Goal: Task Accomplishment & Management: Complete application form

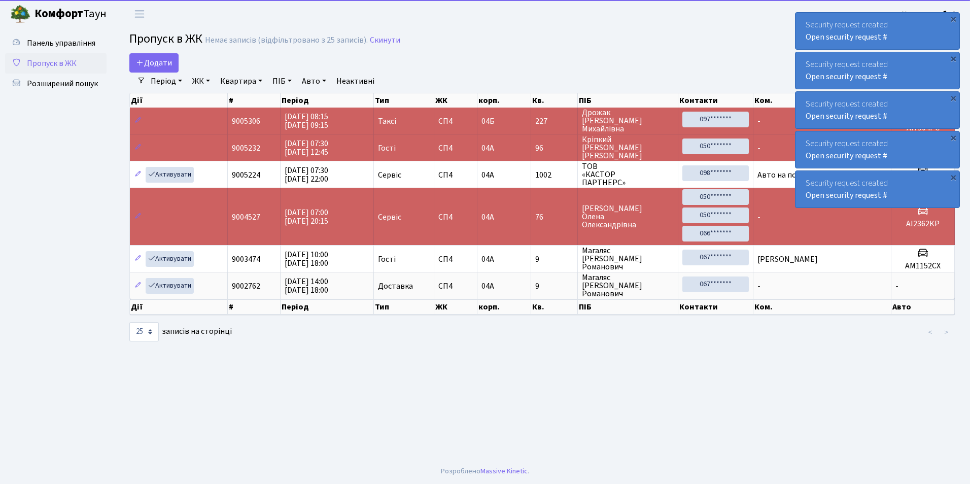
select select "25"
click at [161, 60] on span "Додати" at bounding box center [154, 62] width 36 height 11
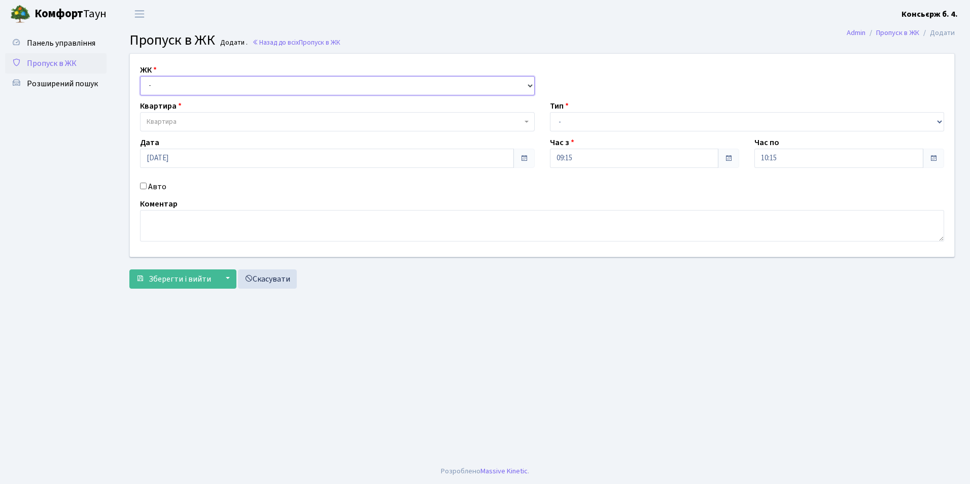
click at [170, 82] on select "- [STREET_ADDRESS]" at bounding box center [337, 85] width 395 height 19
select select "325"
click at [140, 76] on select "- [STREET_ADDRESS]" at bounding box center [337, 85] width 395 height 19
select select
click at [167, 122] on span "Квартира" at bounding box center [162, 122] width 30 height 10
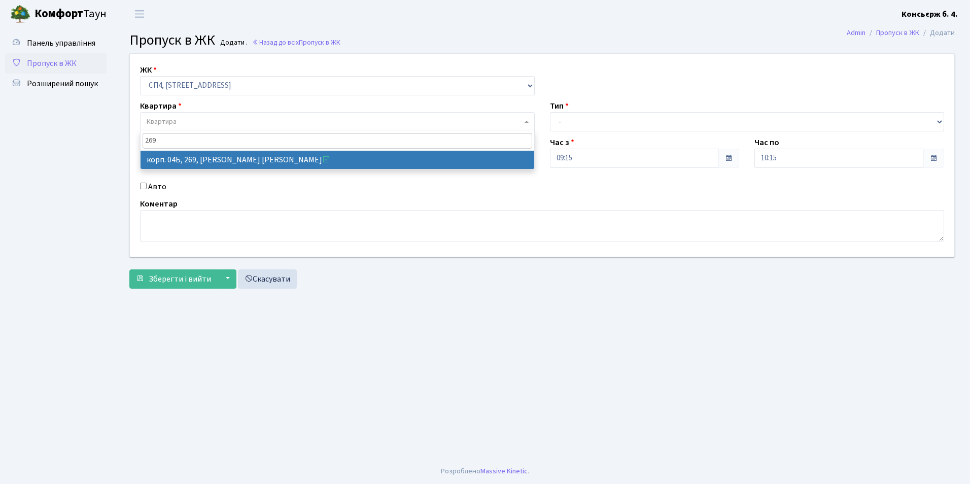
type input "269"
select select "21297"
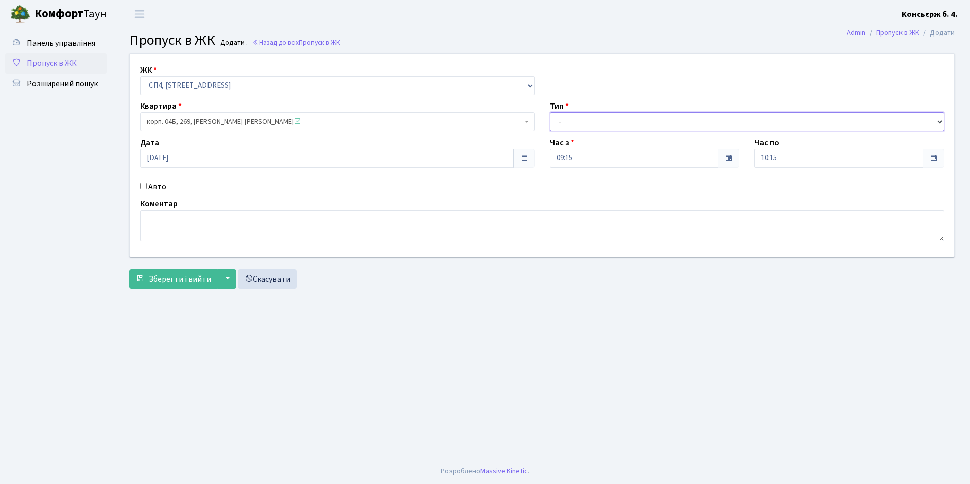
click at [564, 124] on select "- Доставка Таксі Гості Сервіс" at bounding box center [747, 121] width 395 height 19
select select "1"
click at [550, 112] on select "- Доставка Таксі Гості Сервіс" at bounding box center [747, 121] width 395 height 19
click at [144, 185] on input "Авто" at bounding box center [143, 186] width 7 height 7
checkbox input "true"
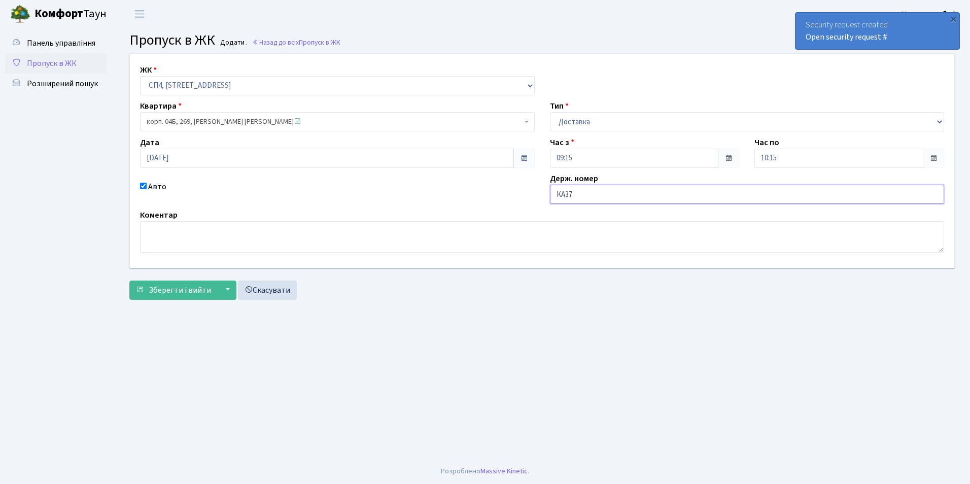
type input "КА3778МТ"
click at [182, 290] on span "Зберегти і вийти" at bounding box center [180, 290] width 62 height 11
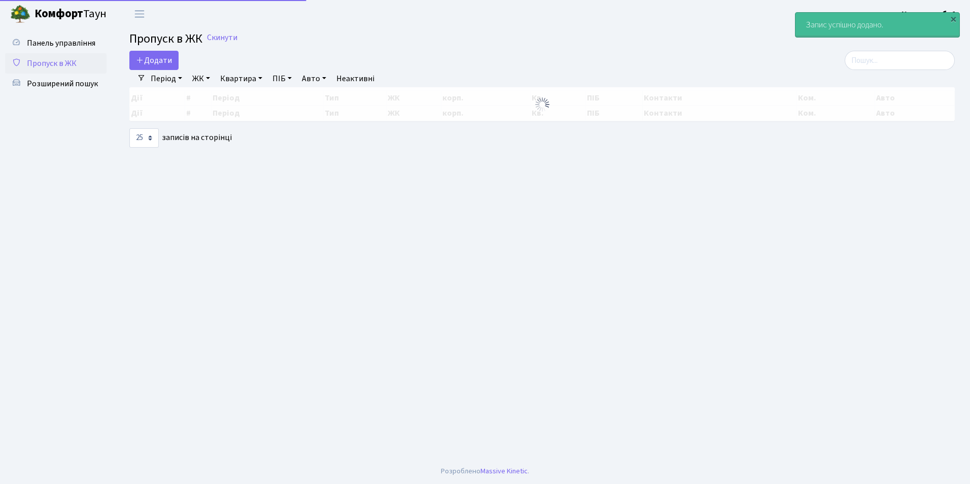
select select "25"
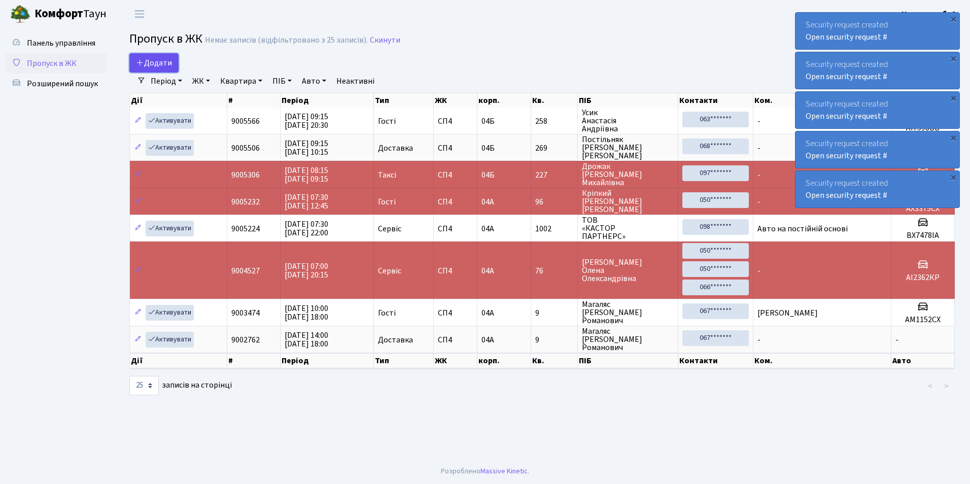
click at [161, 59] on span "Додати" at bounding box center [154, 62] width 36 height 11
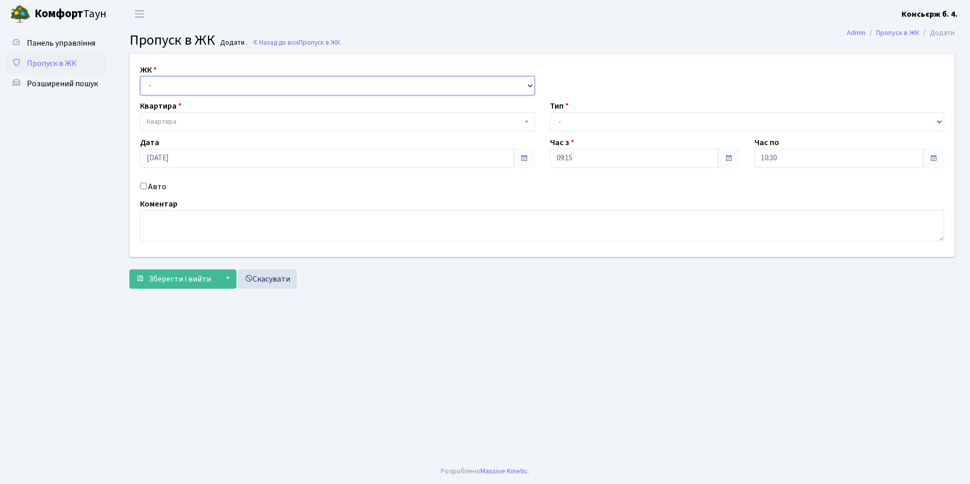
click at [166, 89] on select "- СП4, Столичне шосе, 5" at bounding box center [337, 85] width 395 height 19
select select "325"
click at [140, 76] on select "- СП4, Столичне шосе, 5" at bounding box center [337, 85] width 395 height 19
select select
click at [165, 125] on span "Квартира" at bounding box center [162, 122] width 30 height 10
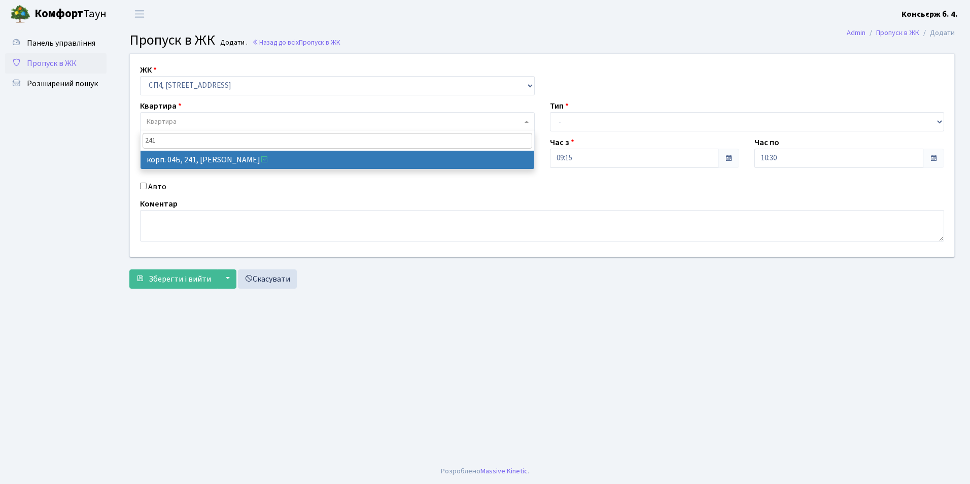
type input "241"
select select "21269"
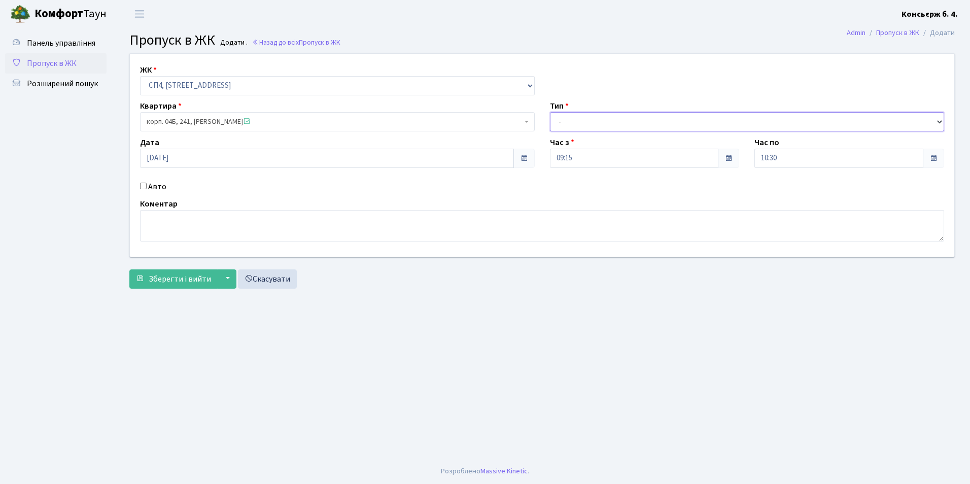
click at [559, 126] on select "- Доставка Таксі Гості Сервіс" at bounding box center [747, 121] width 395 height 19
select select "1"
click at [550, 112] on select "- Доставка Таксі Гості Сервіс" at bounding box center [747, 121] width 395 height 19
click at [143, 187] on input "Авто" at bounding box center [143, 186] width 7 height 7
checkbox input "true"
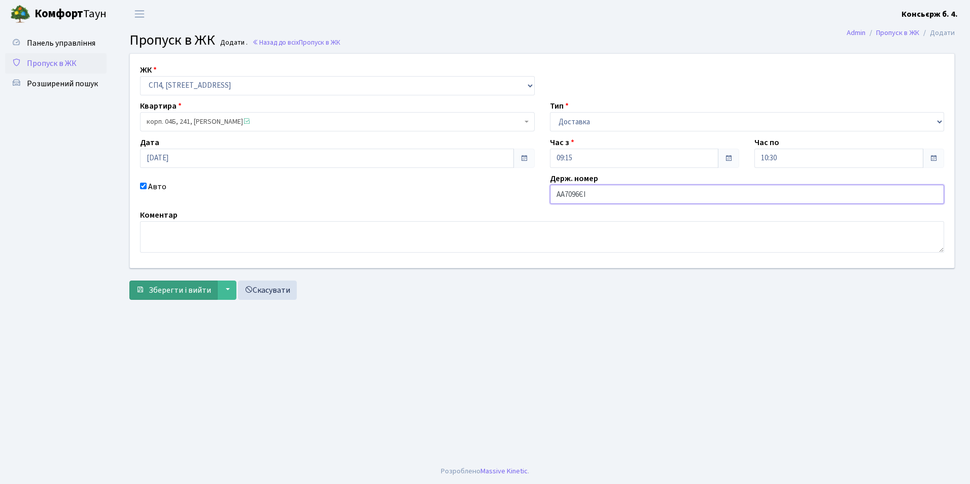
type input "АА7096ЄІ"
click at [175, 289] on span "Зберегти і вийти" at bounding box center [180, 290] width 62 height 11
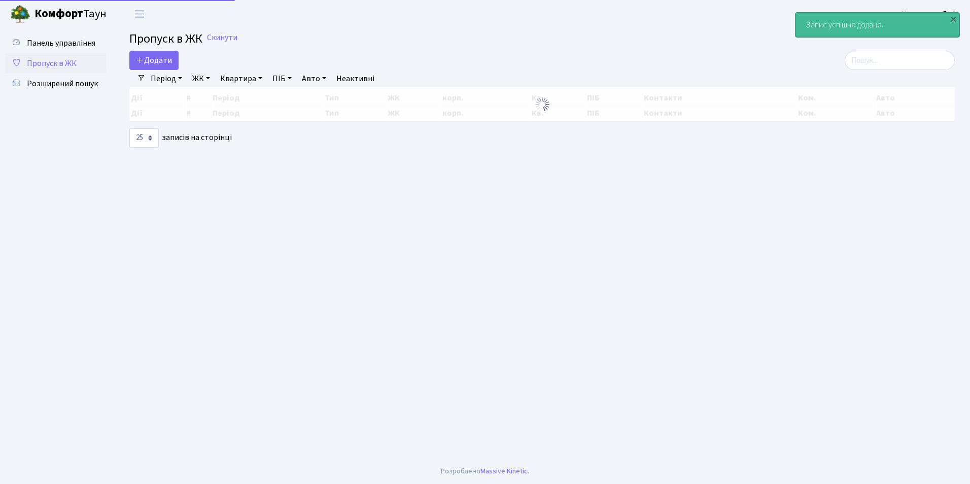
select select "25"
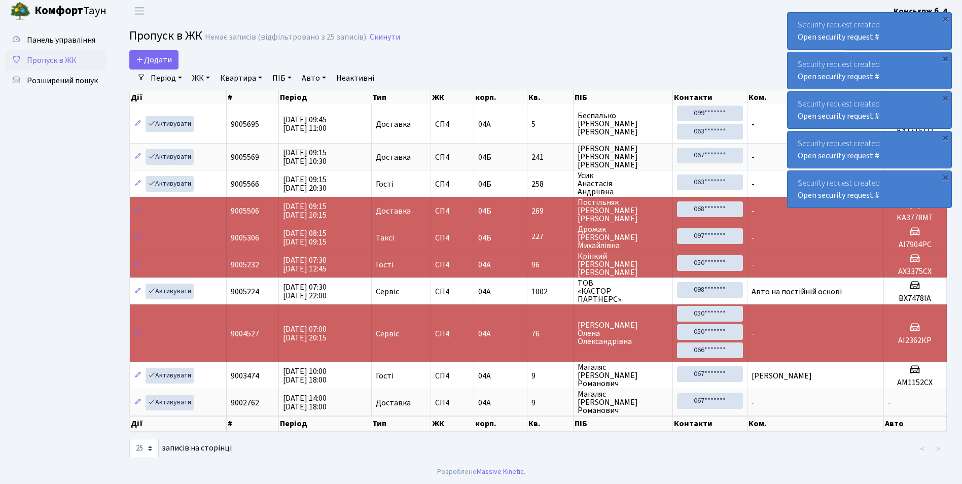
scroll to position [4, 0]
